Goal: Information Seeking & Learning: Learn about a topic

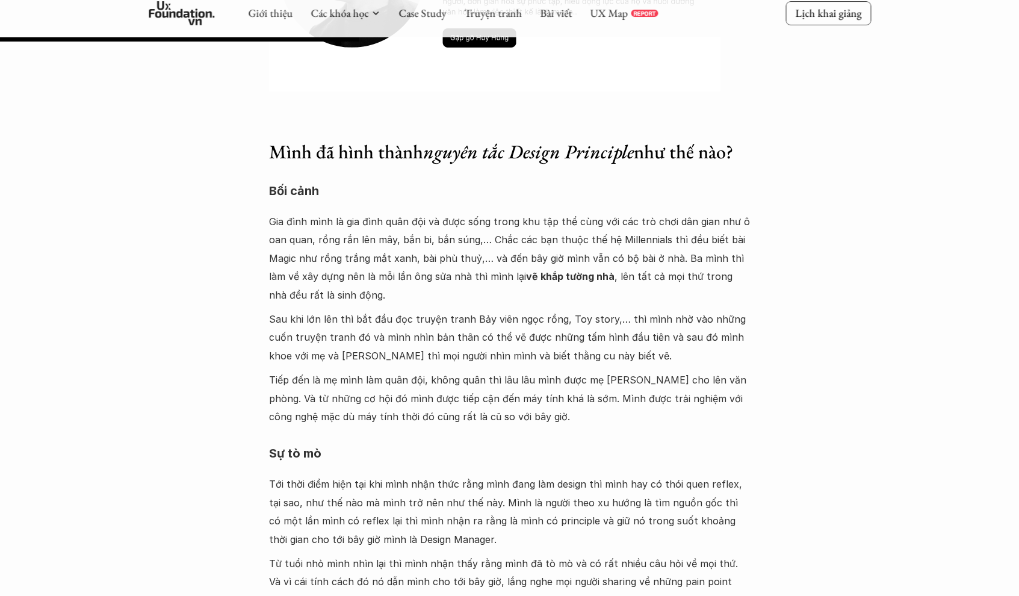
scroll to position [6210, 0]
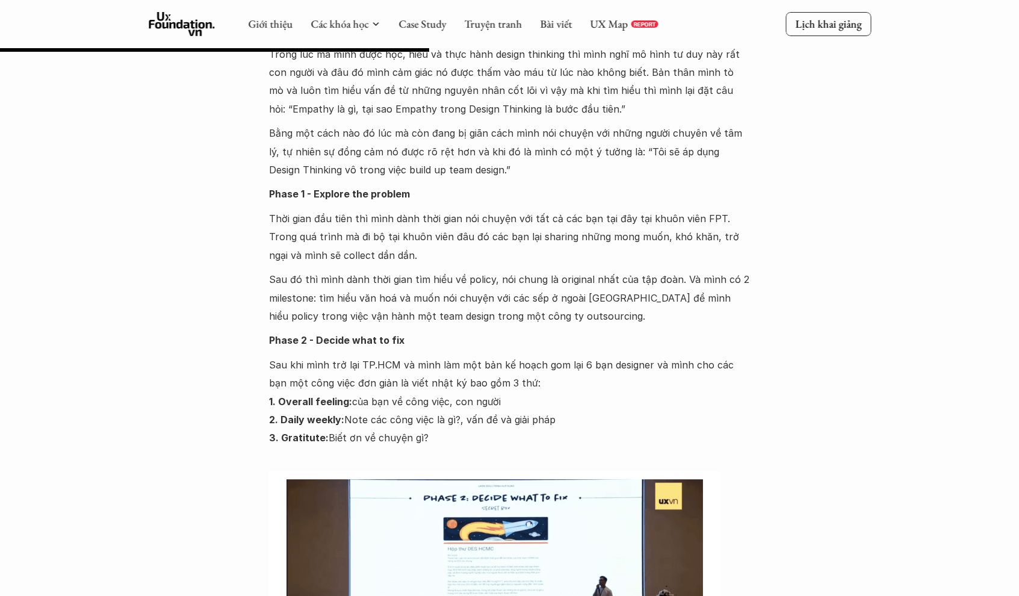
scroll to position [7390, 0]
click at [303, 358] on p "Sau khi mình trở lại TP.HCM và mình làm một bản kế hoạch gom lại 6 bạn designer…" at bounding box center [510, 404] width 482 height 92
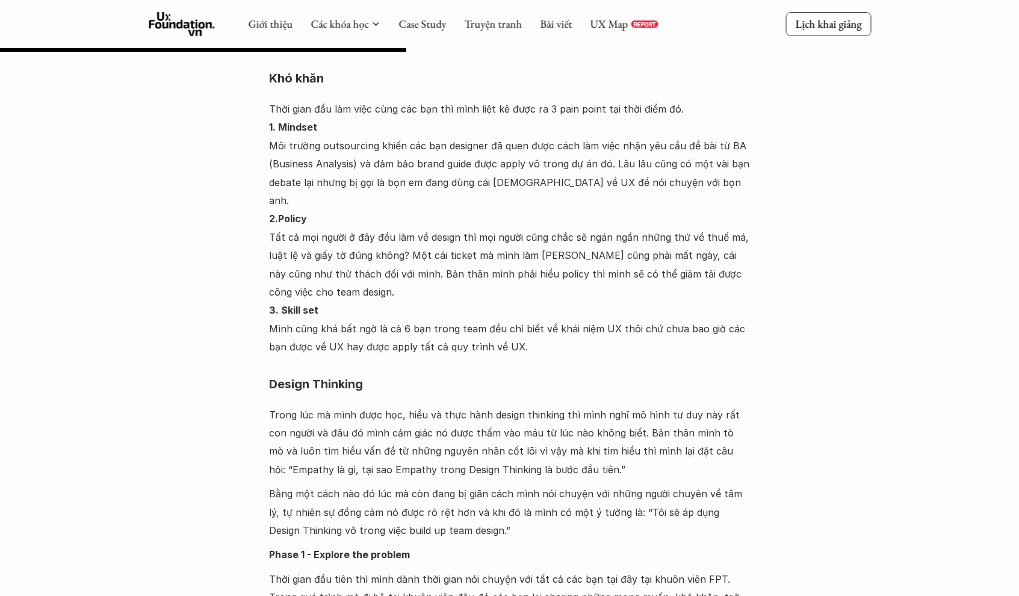
scroll to position [7029, 0]
click at [355, 281] on p "Thời gian đầu làm việc cùng các bạn thì mình liệt kê được ra 3 pain point tại t…" at bounding box center [510, 230] width 482 height 257
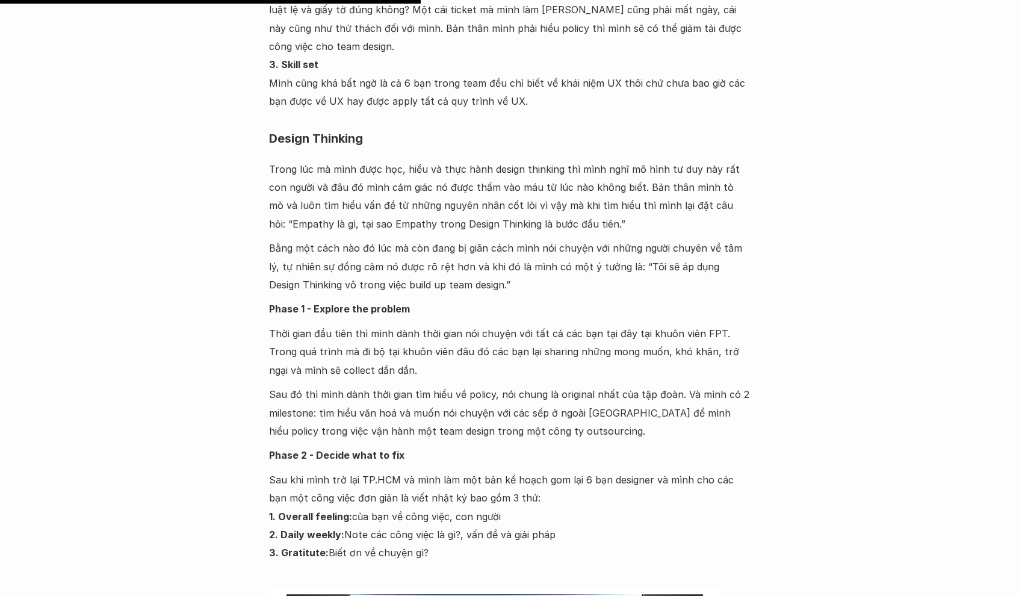
scroll to position [7278, 0]
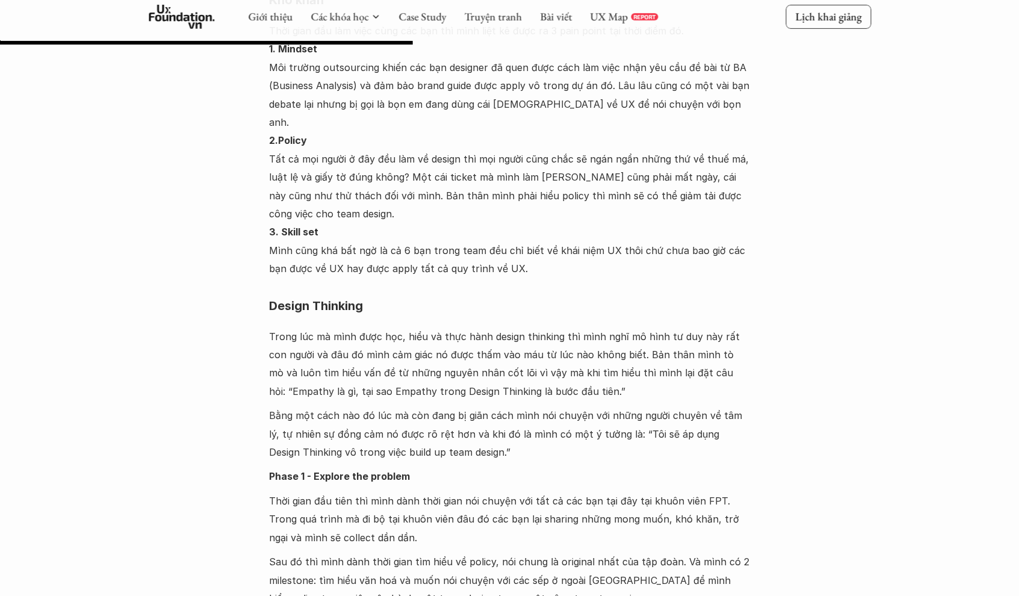
scroll to position [7087, 0]
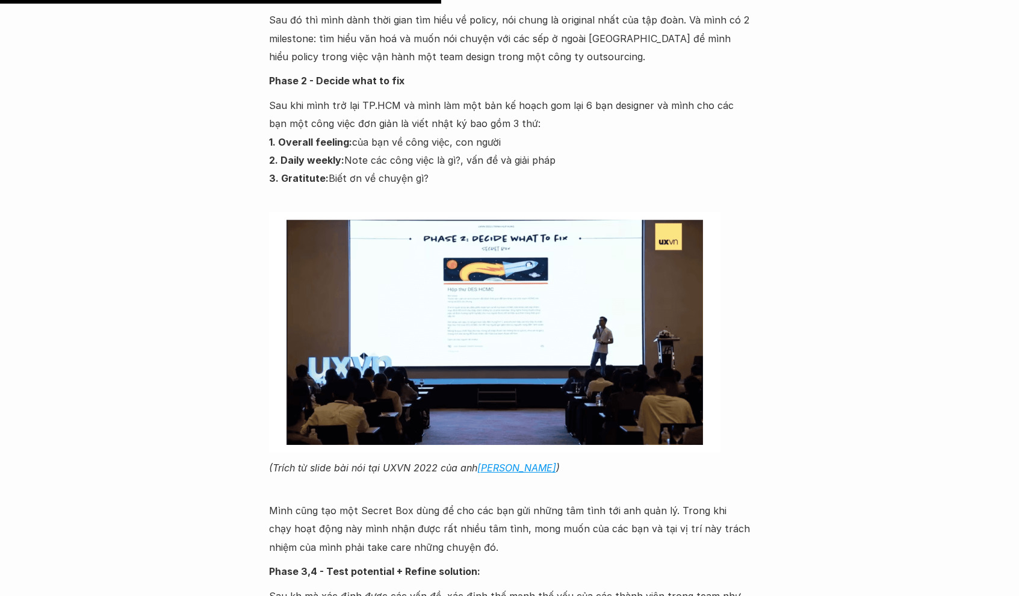
scroll to position [7678, 0]
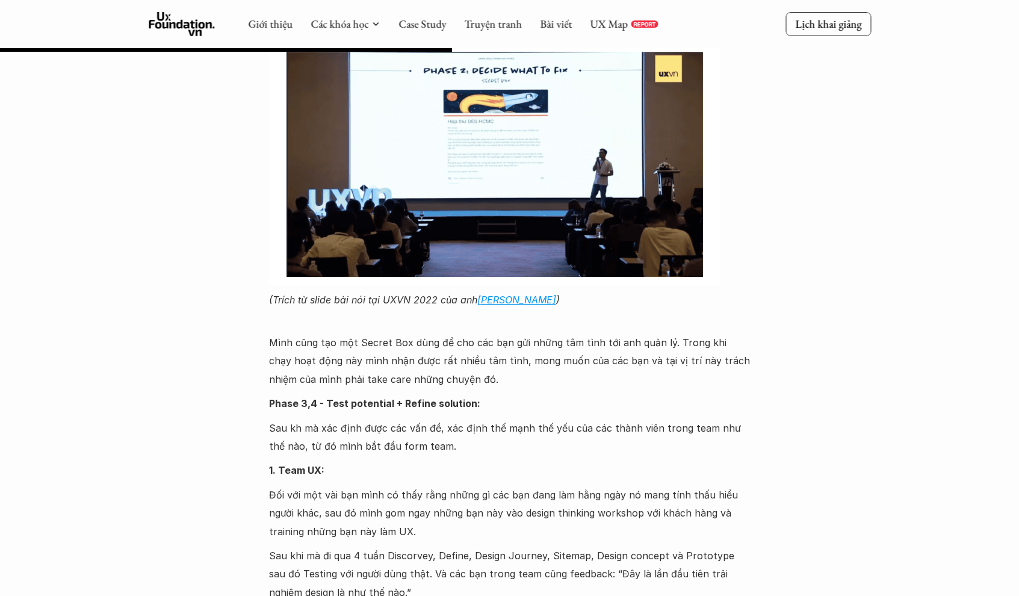
scroll to position [7390, 0]
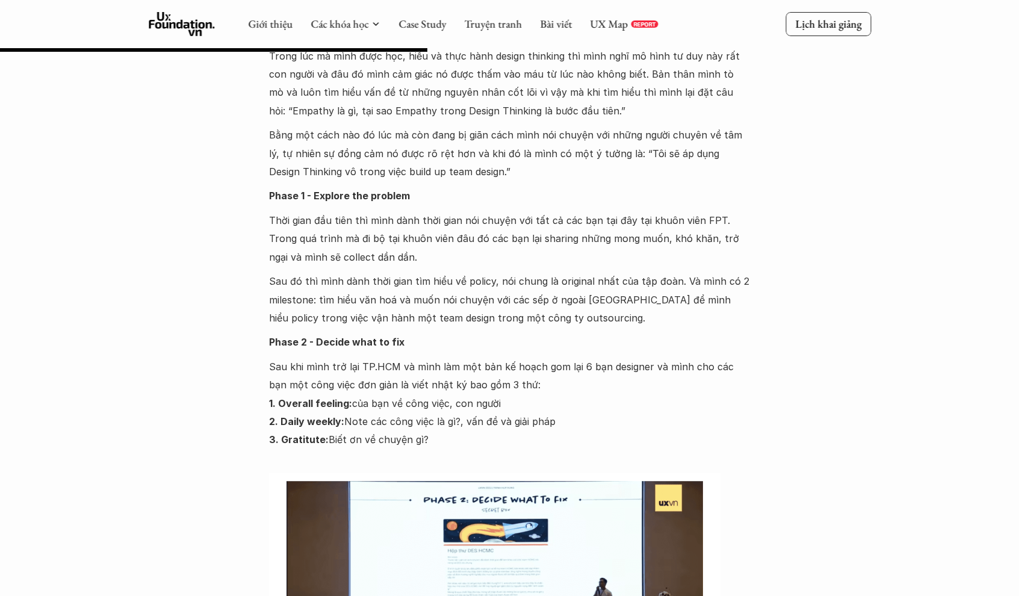
click at [716, 367] on p "Sau khi mình trở lại TP.HCM và mình làm một bản kế hoạch gom lại 6 bạn designer…" at bounding box center [510, 404] width 482 height 92
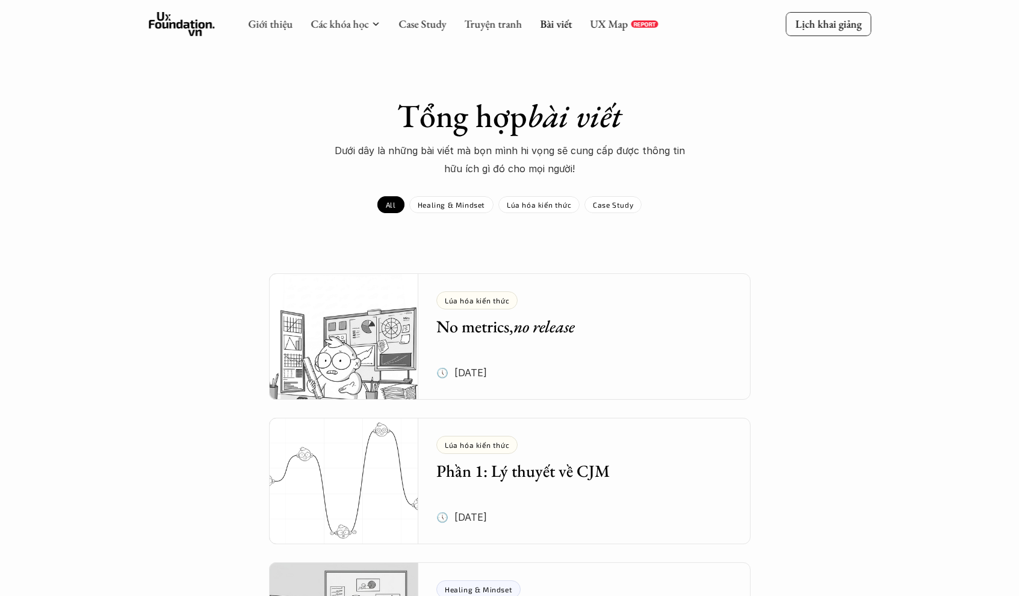
scroll to position [4482, 0]
